Goal: Task Accomplishment & Management: Use online tool/utility

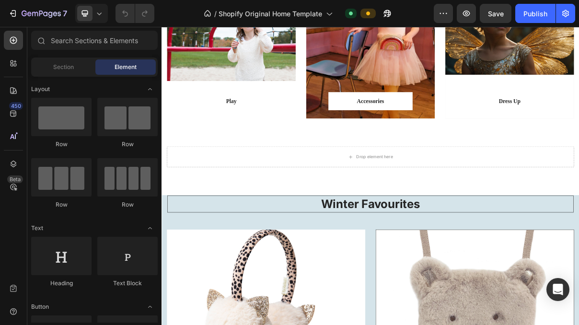
scroll to position [761, 0]
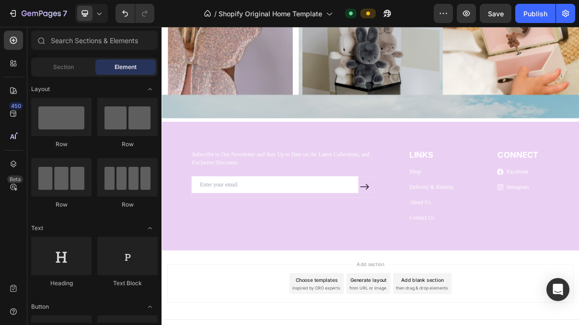
scroll to position [1120, 0]
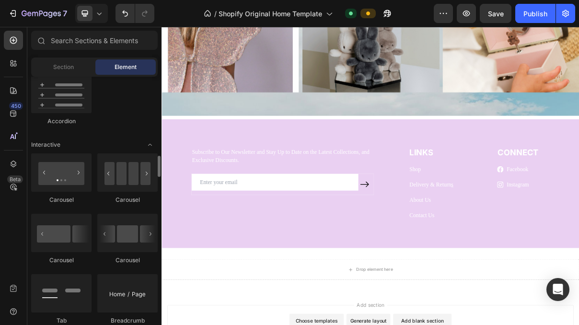
scroll to position [903, 0]
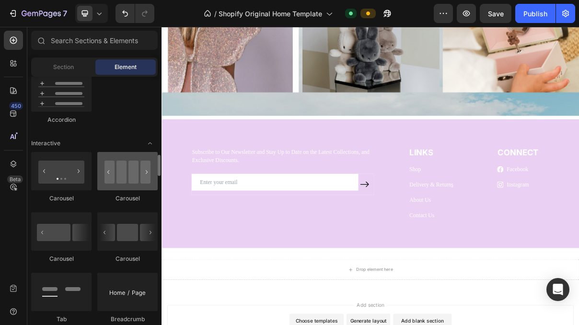
click at [126, 180] on div at bounding box center [127, 171] width 60 height 38
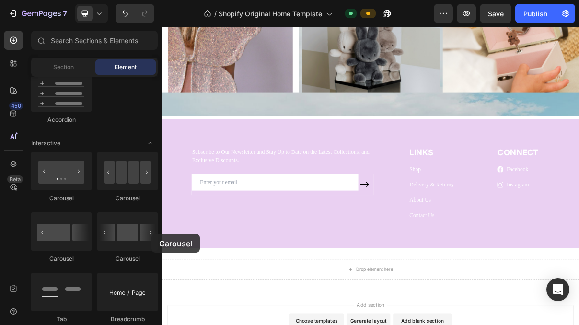
scroll to position [1188, 0]
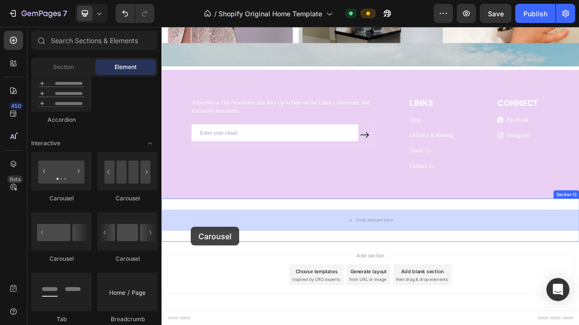
drag, startPoint x: 289, startPoint y: 260, endPoint x: 202, endPoint y: 303, distance: 97.7
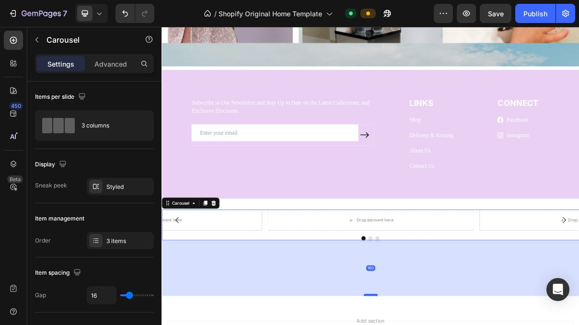
drag, startPoint x: 445, startPoint y: 320, endPoint x: 447, endPoint y: 402, distance: 82.0
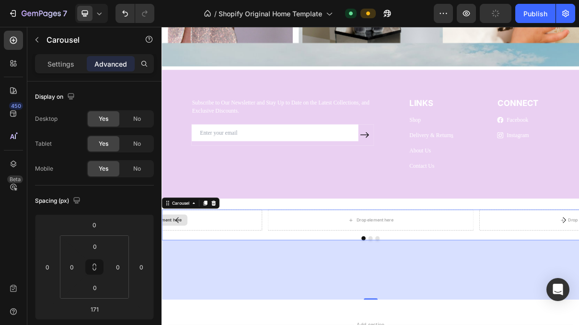
click at [231, 289] on div "Drop element here" at bounding box center [158, 292] width 284 height 29
click at [192, 271] on div "Carousel" at bounding box center [187, 269] width 28 height 9
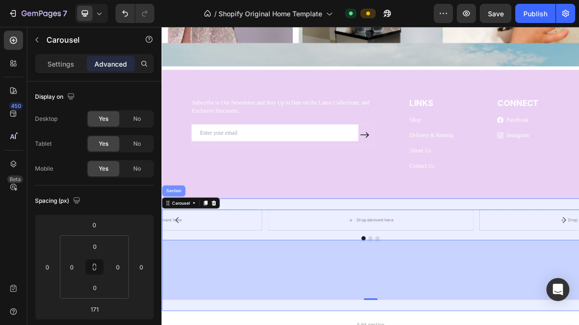
click at [180, 254] on div "Section" at bounding box center [178, 253] width 24 height 6
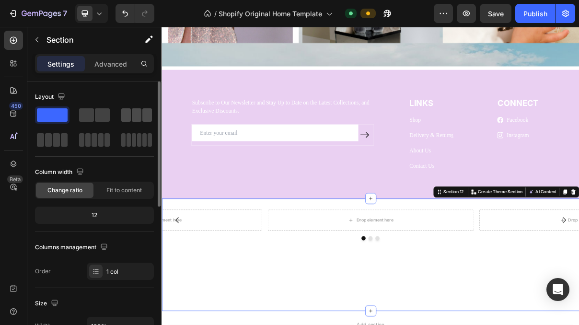
click at [125, 119] on span at bounding box center [126, 114] width 10 height 13
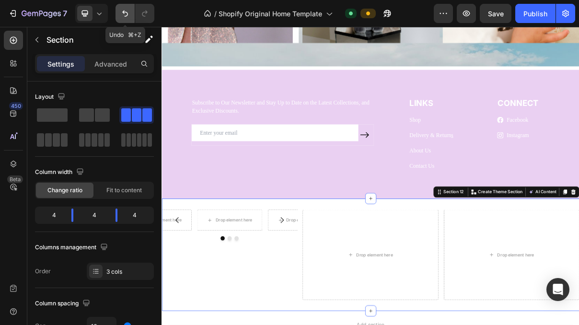
click at [123, 13] on icon "Undo/Redo" at bounding box center [125, 14] width 10 height 10
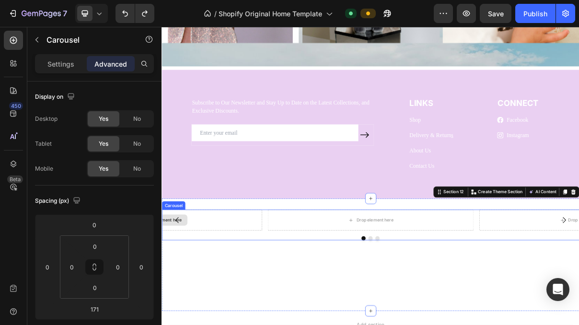
click at [242, 303] on div "Drop element here" at bounding box center [158, 292] width 284 height 29
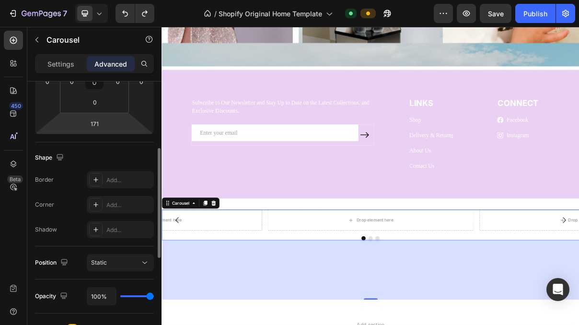
scroll to position [179, 0]
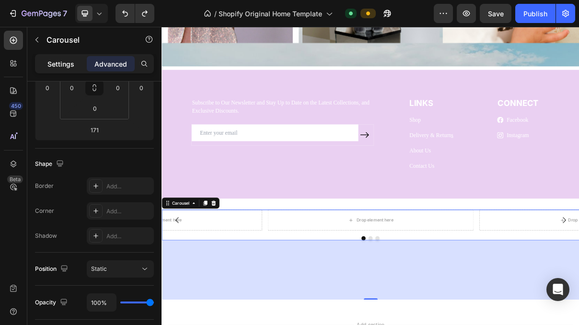
click at [51, 64] on p "Settings" at bounding box center [60, 64] width 27 height 10
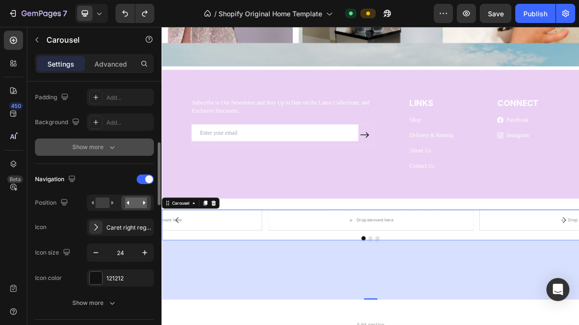
scroll to position [256, 0]
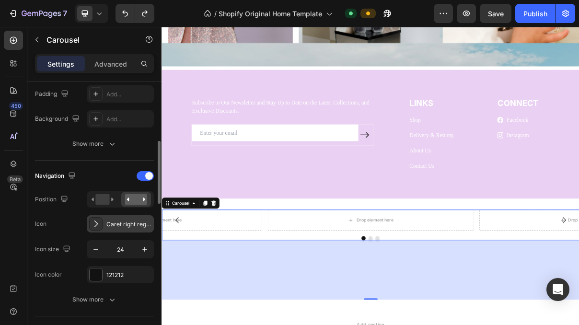
click at [125, 224] on div "Caret right regular" at bounding box center [128, 224] width 45 height 9
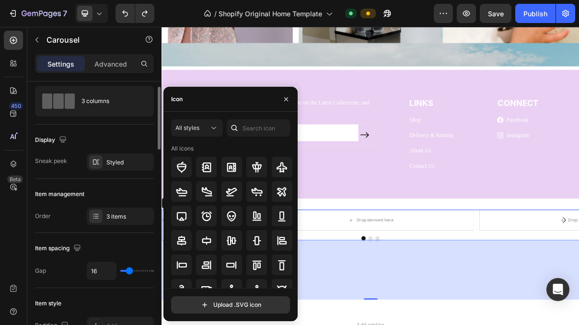
scroll to position [25, 0]
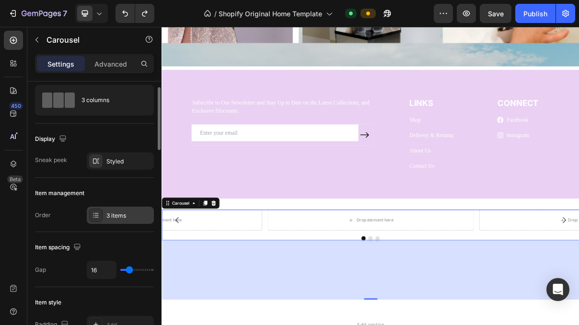
click at [107, 217] on div "3 items" at bounding box center [128, 215] width 45 height 9
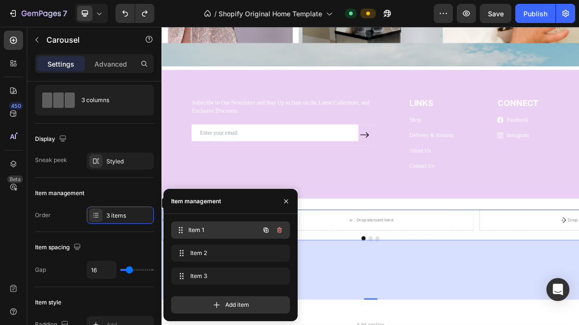
click at [189, 231] on div "Item 1 Item 1" at bounding box center [217, 229] width 84 height 13
click at [207, 231] on span "Item 1" at bounding box center [217, 230] width 54 height 9
click at [268, 229] on icon "button" at bounding box center [266, 230] width 5 height 5
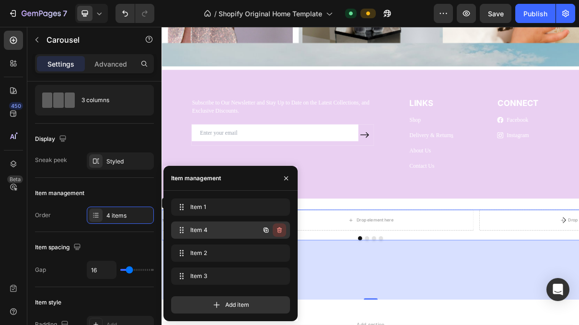
click at [280, 228] on icon "button" at bounding box center [279, 230] width 5 height 6
click at [185, 206] on span at bounding box center [181, 206] width 12 height 13
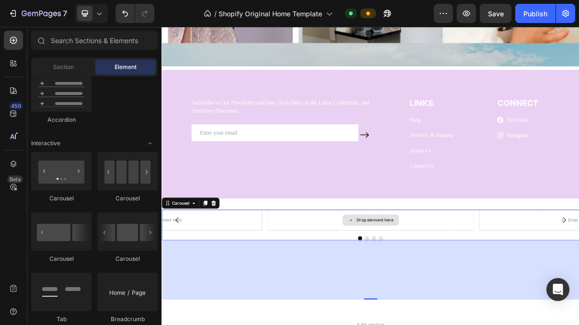
click at [432, 295] on div "Drop element here" at bounding box center [454, 293] width 51 height 8
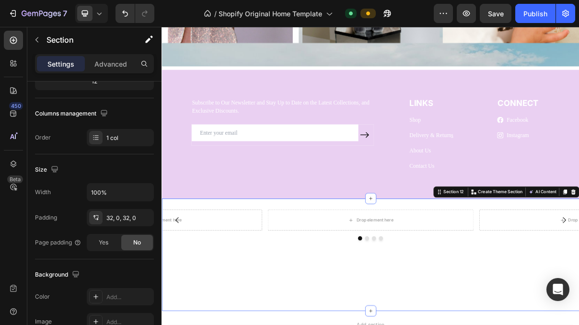
scroll to position [0, 0]
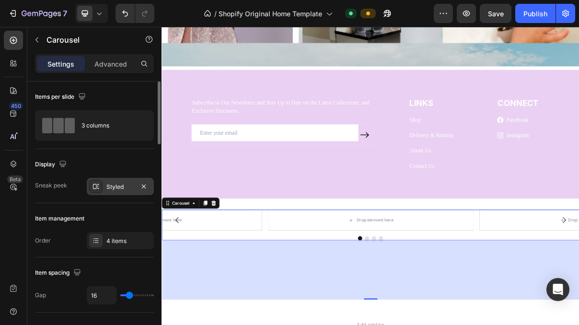
click at [107, 188] on div "Styled" at bounding box center [120, 187] width 28 height 9
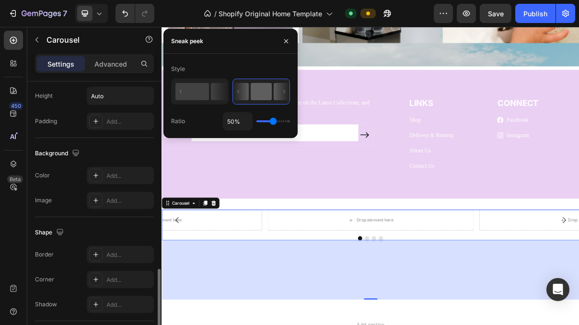
scroll to position [828, 0]
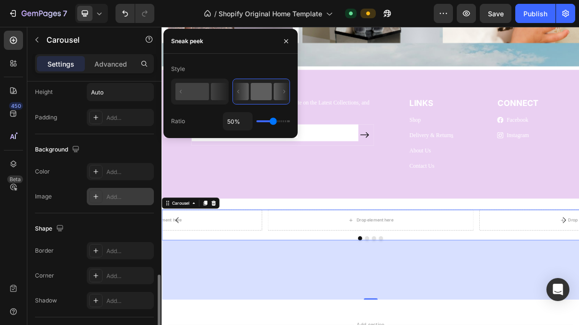
click at [113, 198] on div "Add..." at bounding box center [128, 197] width 45 height 9
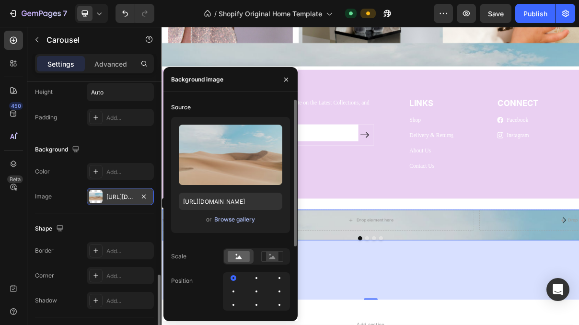
click at [227, 222] on div "Browse gallery" at bounding box center [234, 219] width 41 height 9
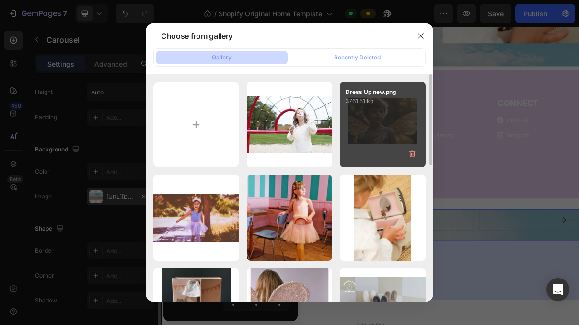
click at [371, 116] on div "Dress Up new.png 3761.51 kb" at bounding box center [383, 125] width 86 height 86
type input "[URL][DOMAIN_NAME]"
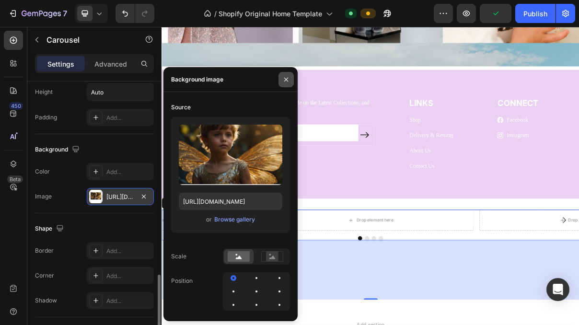
click at [288, 80] on icon "button" at bounding box center [286, 80] width 8 height 8
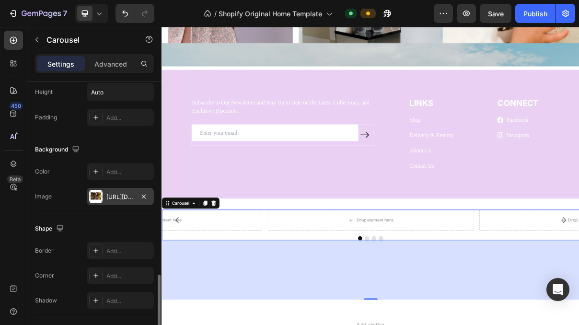
click at [132, 200] on div "[URL][DOMAIN_NAME]" at bounding box center [120, 197] width 28 height 9
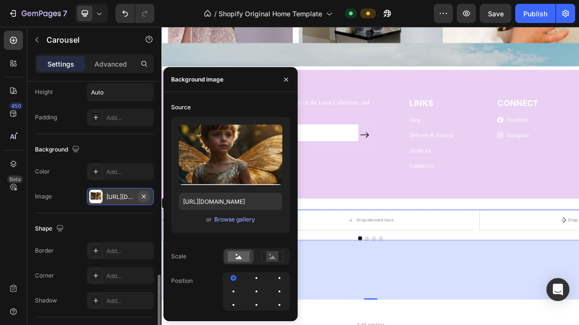
click at [142, 197] on icon "button" at bounding box center [144, 196] width 4 height 4
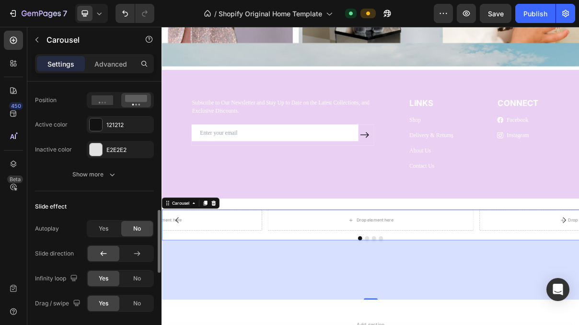
scroll to position [508, 0]
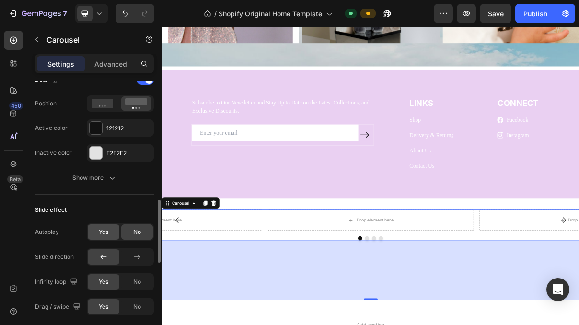
click at [105, 231] on span "Yes" at bounding box center [104, 232] width 10 height 9
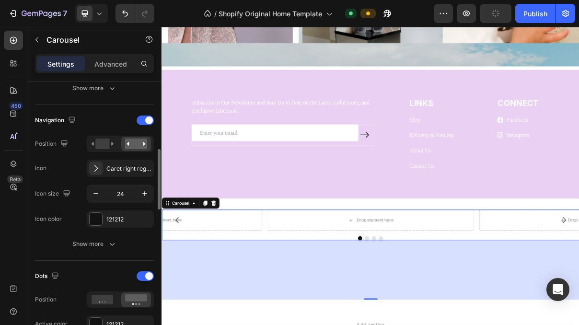
scroll to position [310, 0]
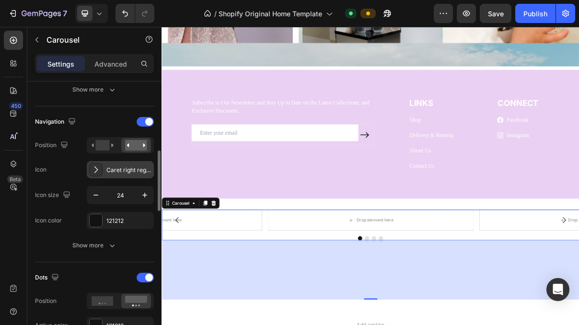
click at [131, 171] on div "Caret right regular" at bounding box center [128, 170] width 45 height 9
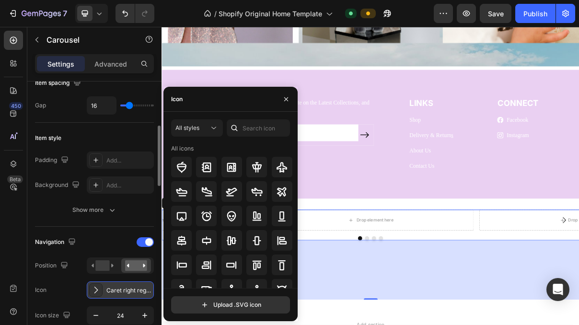
scroll to position [192, 0]
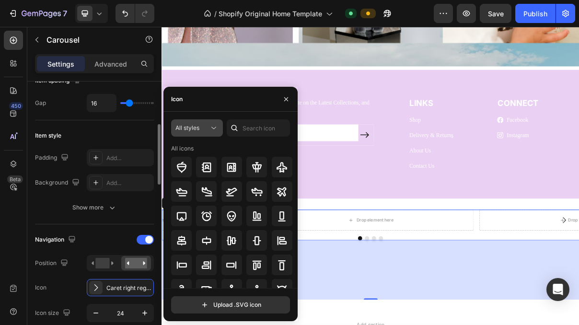
click at [211, 129] on icon at bounding box center [214, 128] width 10 height 10
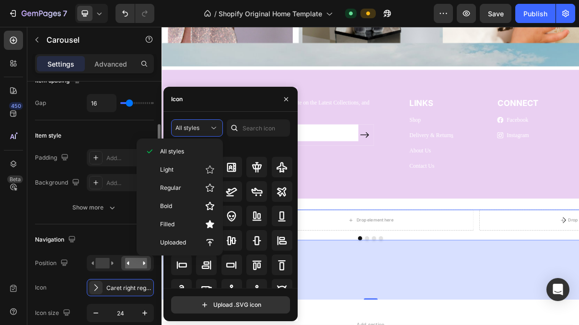
click at [117, 133] on div "Item style" at bounding box center [94, 135] width 119 height 15
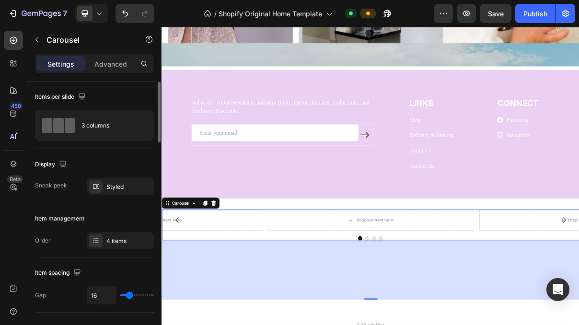
scroll to position [0, 0]
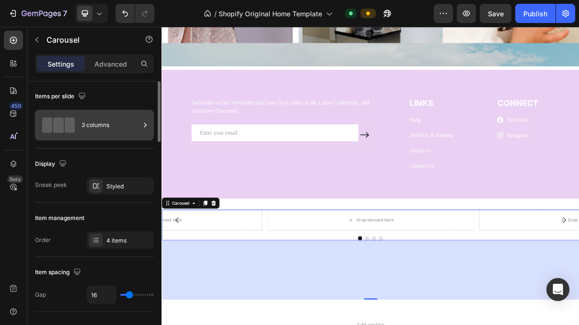
click at [72, 121] on span at bounding box center [70, 124] width 10 height 15
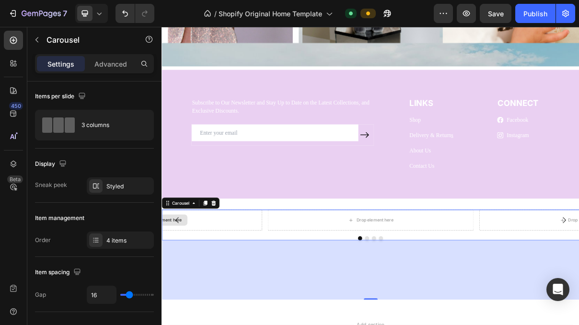
click at [228, 292] on div "Drop element here" at bounding box center [158, 292] width 284 height 29
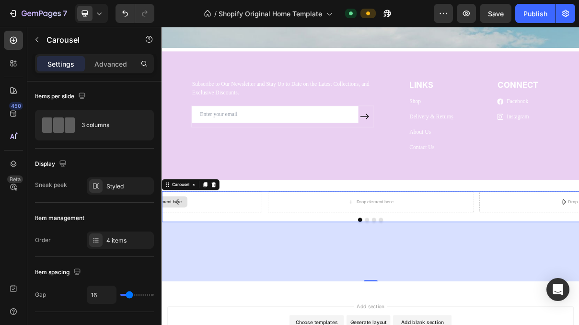
scroll to position [1214, 0]
click at [183, 242] on div "Carousel" at bounding box center [187, 243] width 28 height 9
click at [266, 272] on div "Drop element here" at bounding box center [158, 267] width 284 height 29
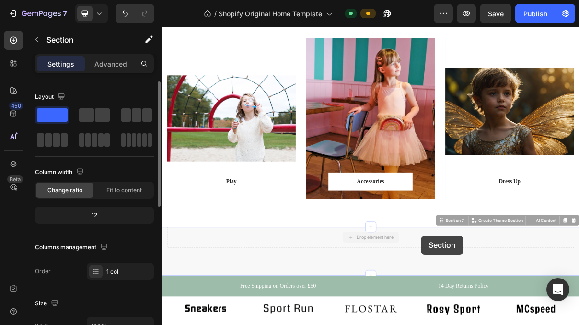
scroll to position [875, 0]
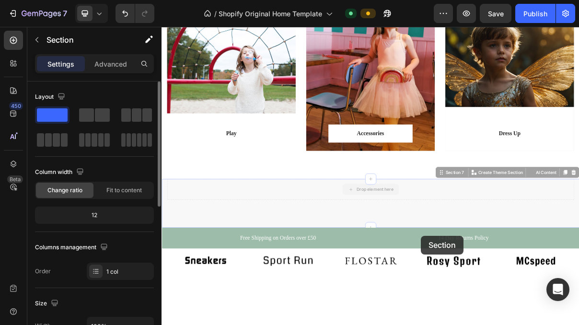
click at [519, 314] on div "Play Text block Row Row Hero Banner Accessories Text block Row Row Hero Banner …" at bounding box center [449, 35] width 575 height 1714
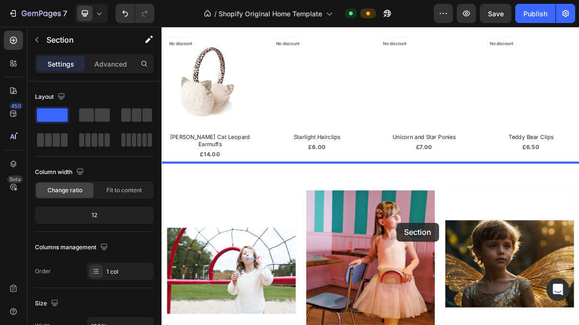
scroll to position [603, 0]
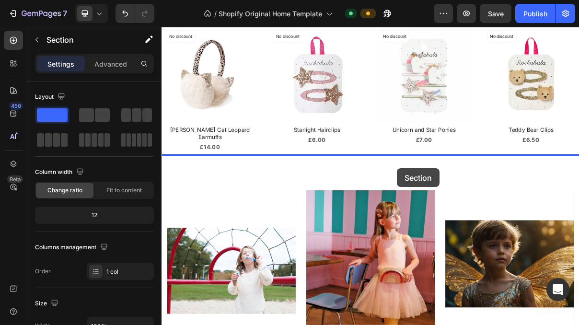
drag, startPoint x: 528, startPoint y: 251, endPoint x: 486, endPoint y: 222, distance: 50.4
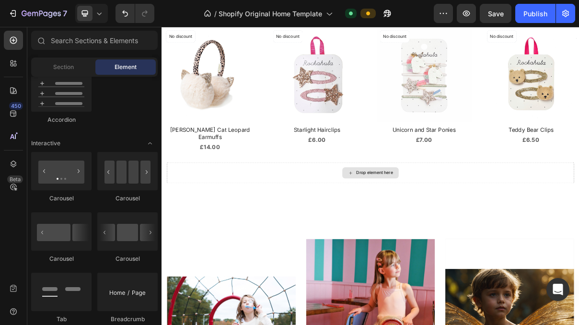
click at [448, 224] on div "Drop element here" at bounding box center [454, 228] width 51 height 8
click at [84, 64] on div "Section" at bounding box center [63, 66] width 60 height 15
